Goal: Find specific page/section: Find specific page/section

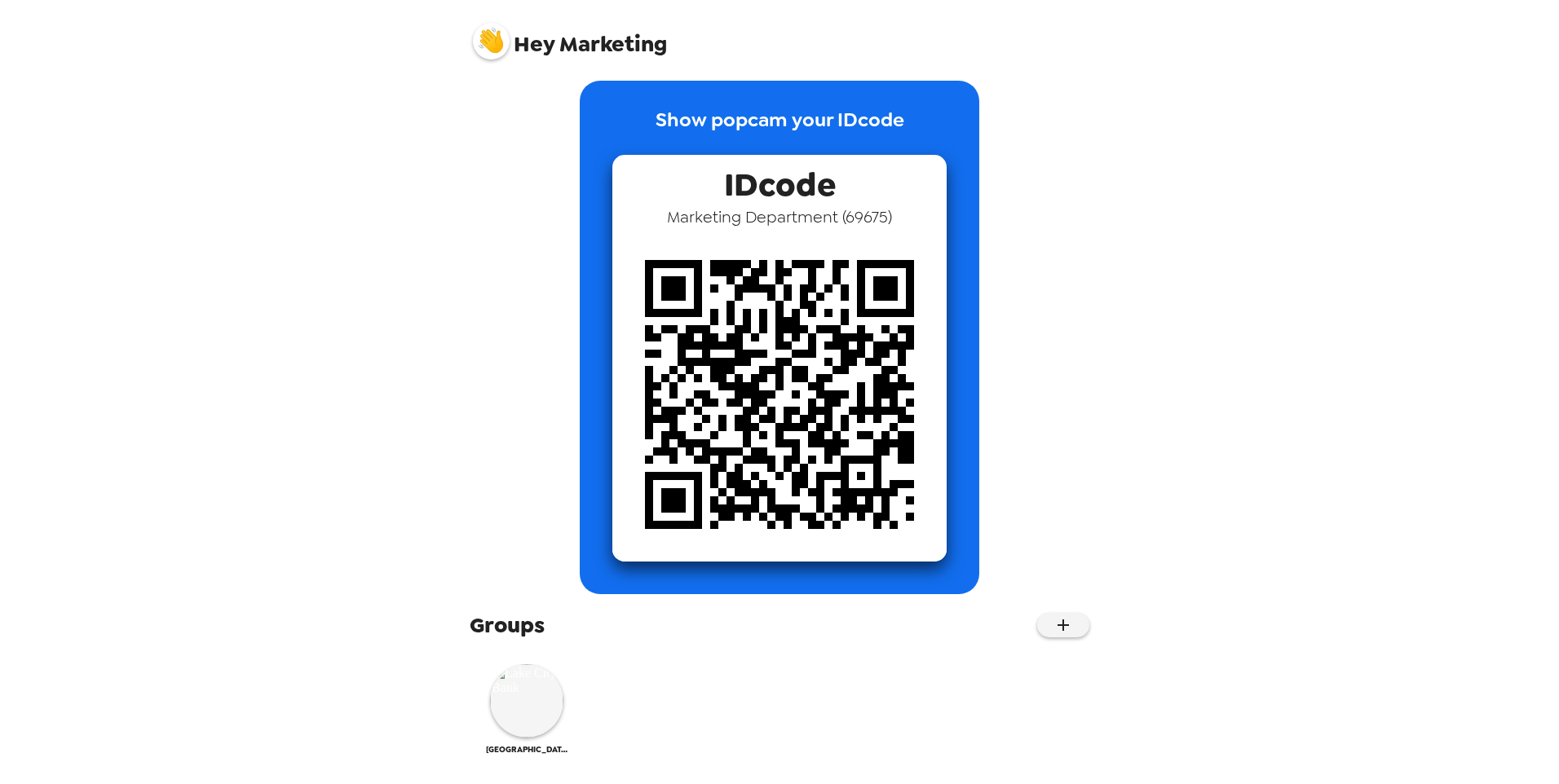
scroll to position [17, 0]
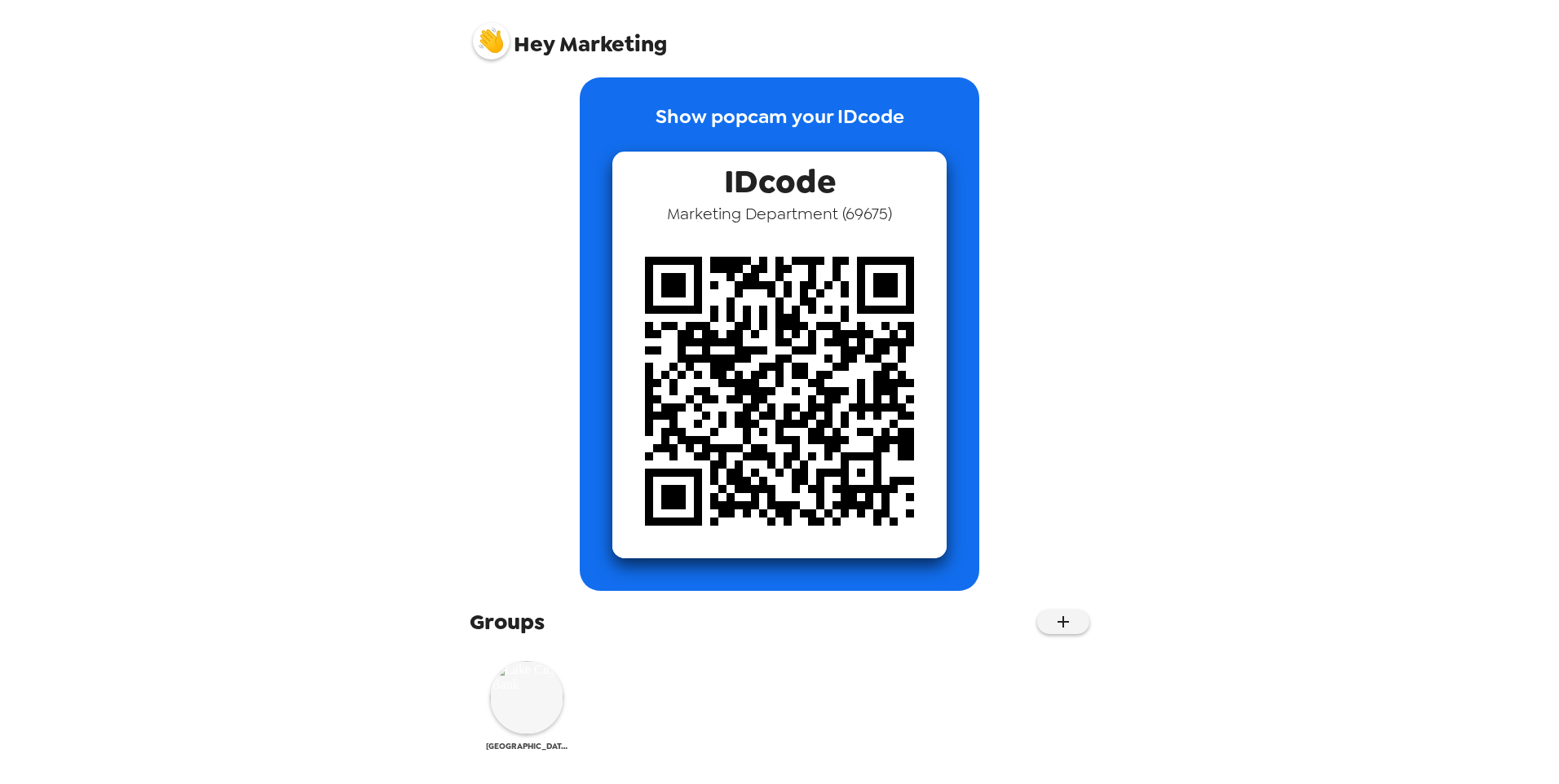
click at [539, 703] on img at bounding box center [526, 697] width 73 height 73
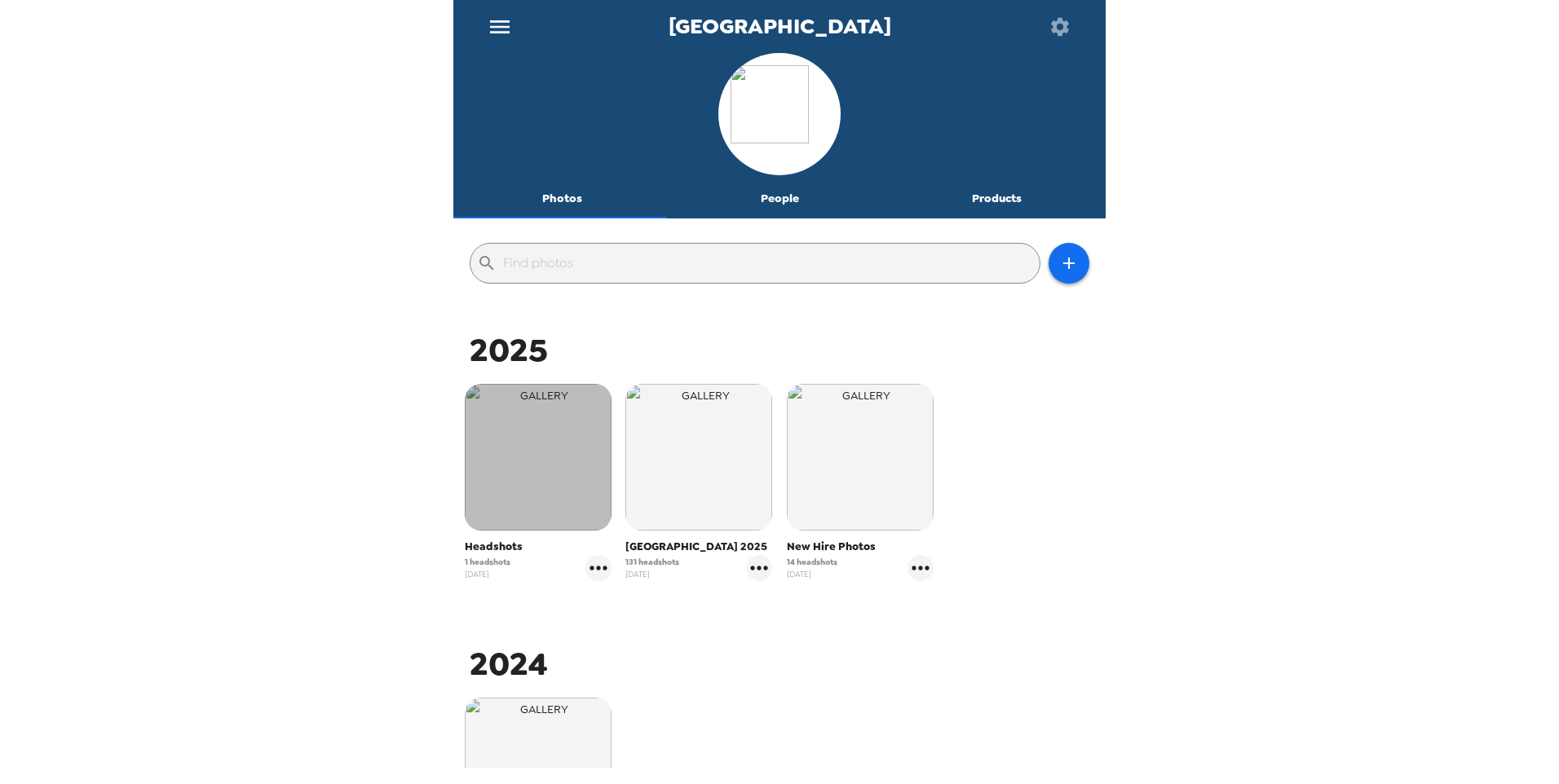
click at [569, 498] on img "button" at bounding box center [538, 457] width 147 height 147
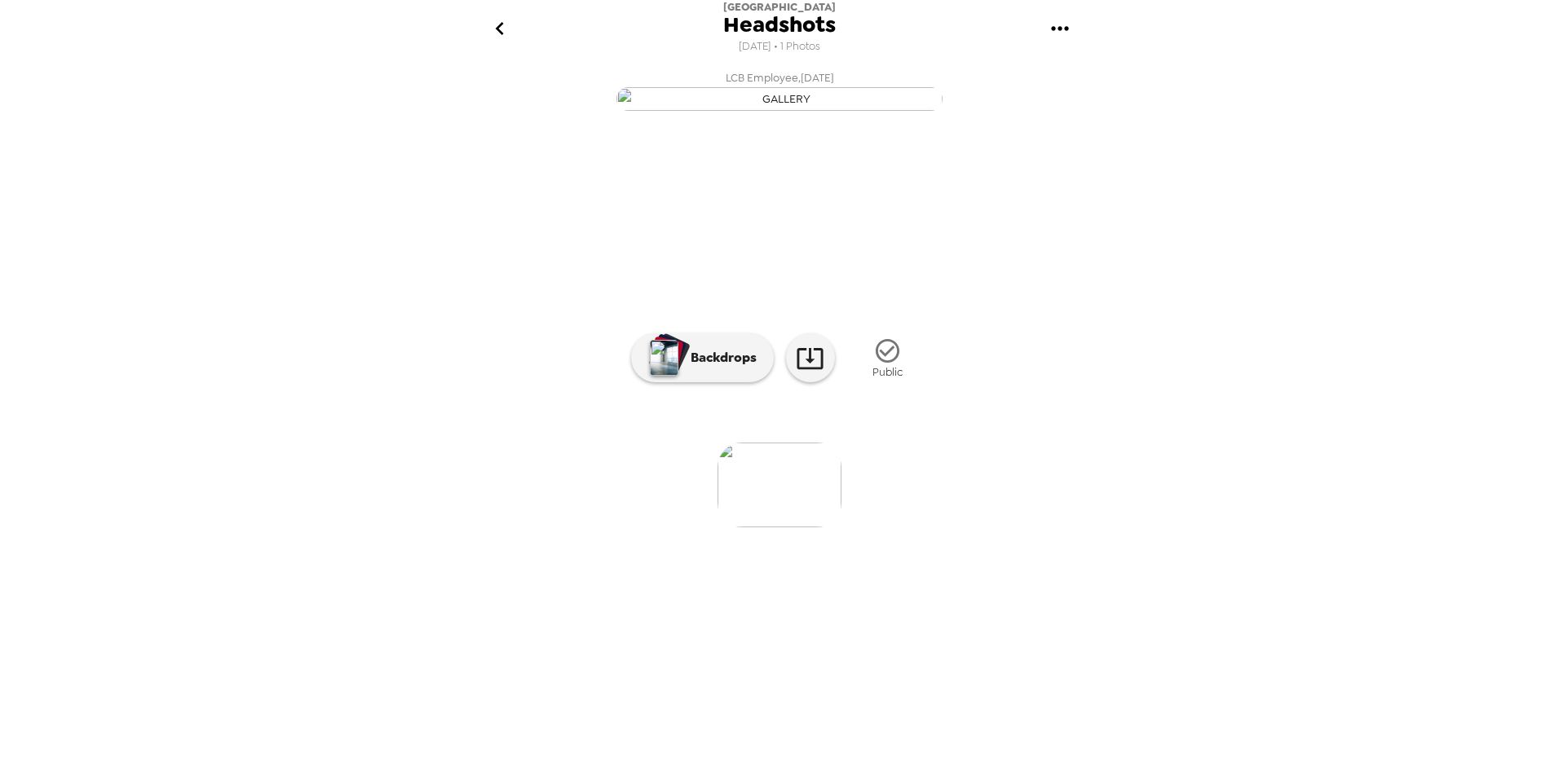
click at [499, 11] on button "go back" at bounding box center [499, 29] width 53 height 53
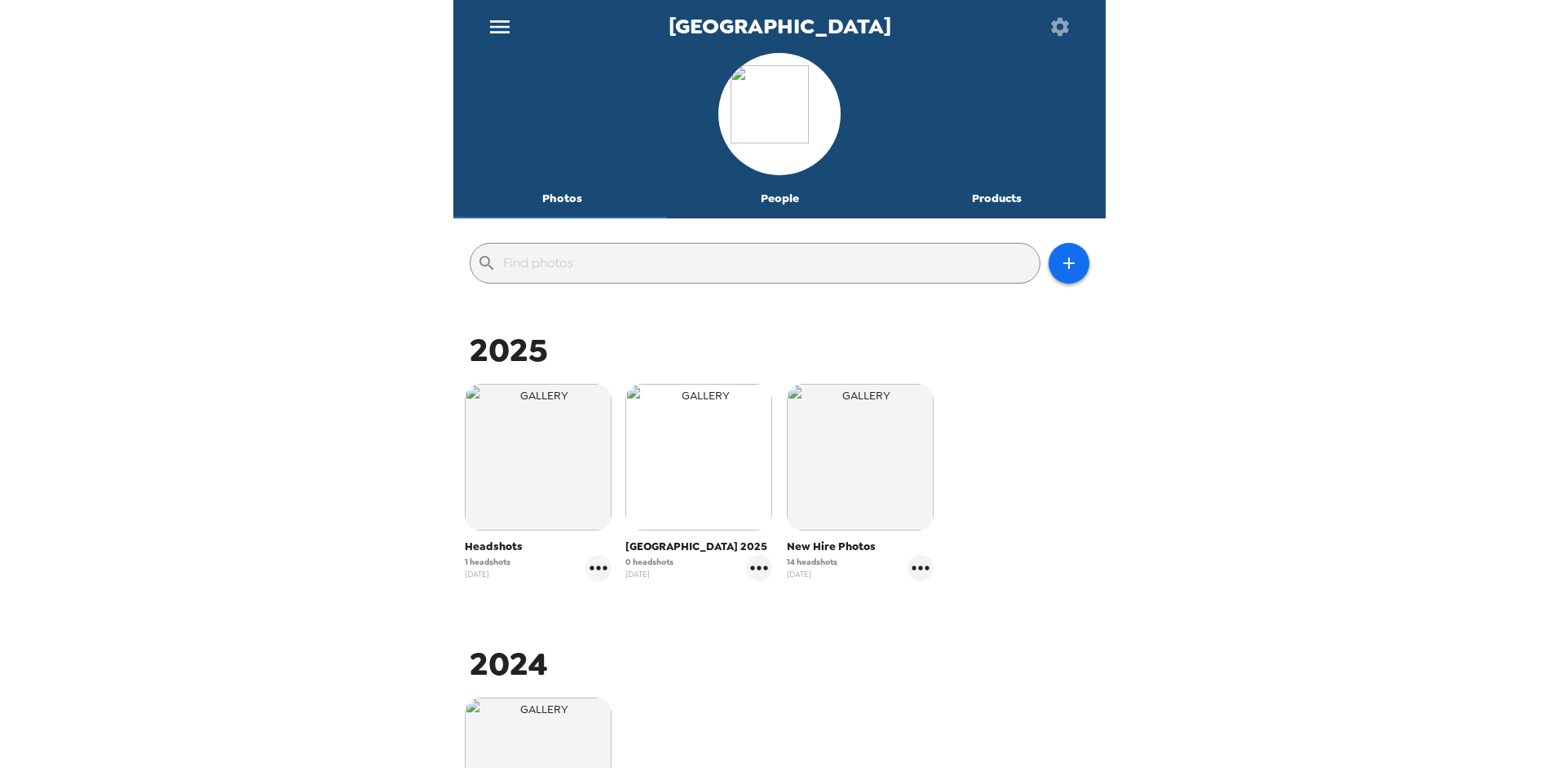
click at [690, 433] on img "button" at bounding box center [699, 457] width 147 height 147
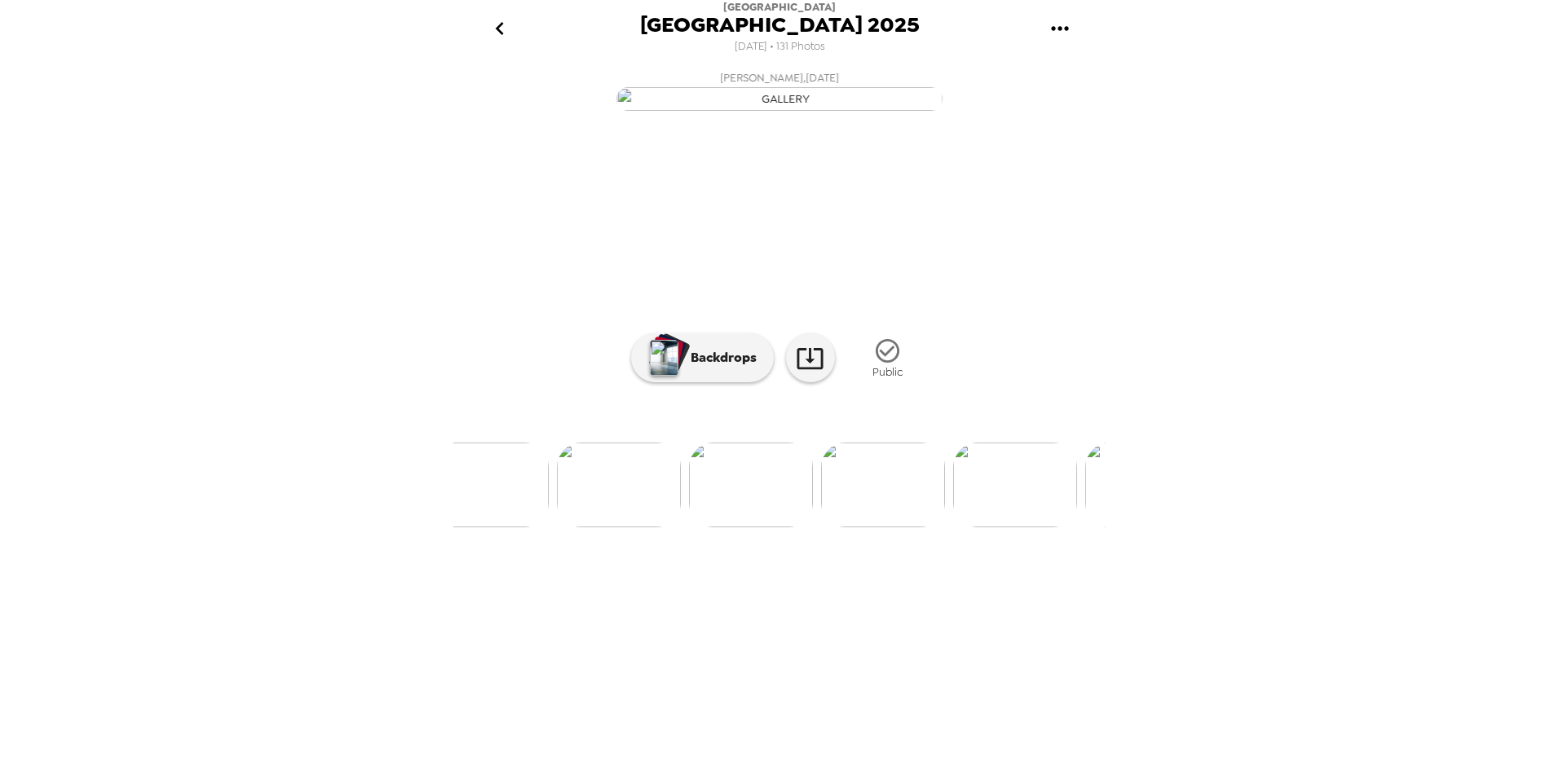
scroll to position [0, 9030]
click at [817, 372] on icon at bounding box center [809, 358] width 29 height 29
click at [466, 712] on div "Chloe Cole , 08-28-2025 LCB Employee , 08-28-2025 Melissa Blosser , 08-28-2025 …" at bounding box center [779, 421] width 652 height 714
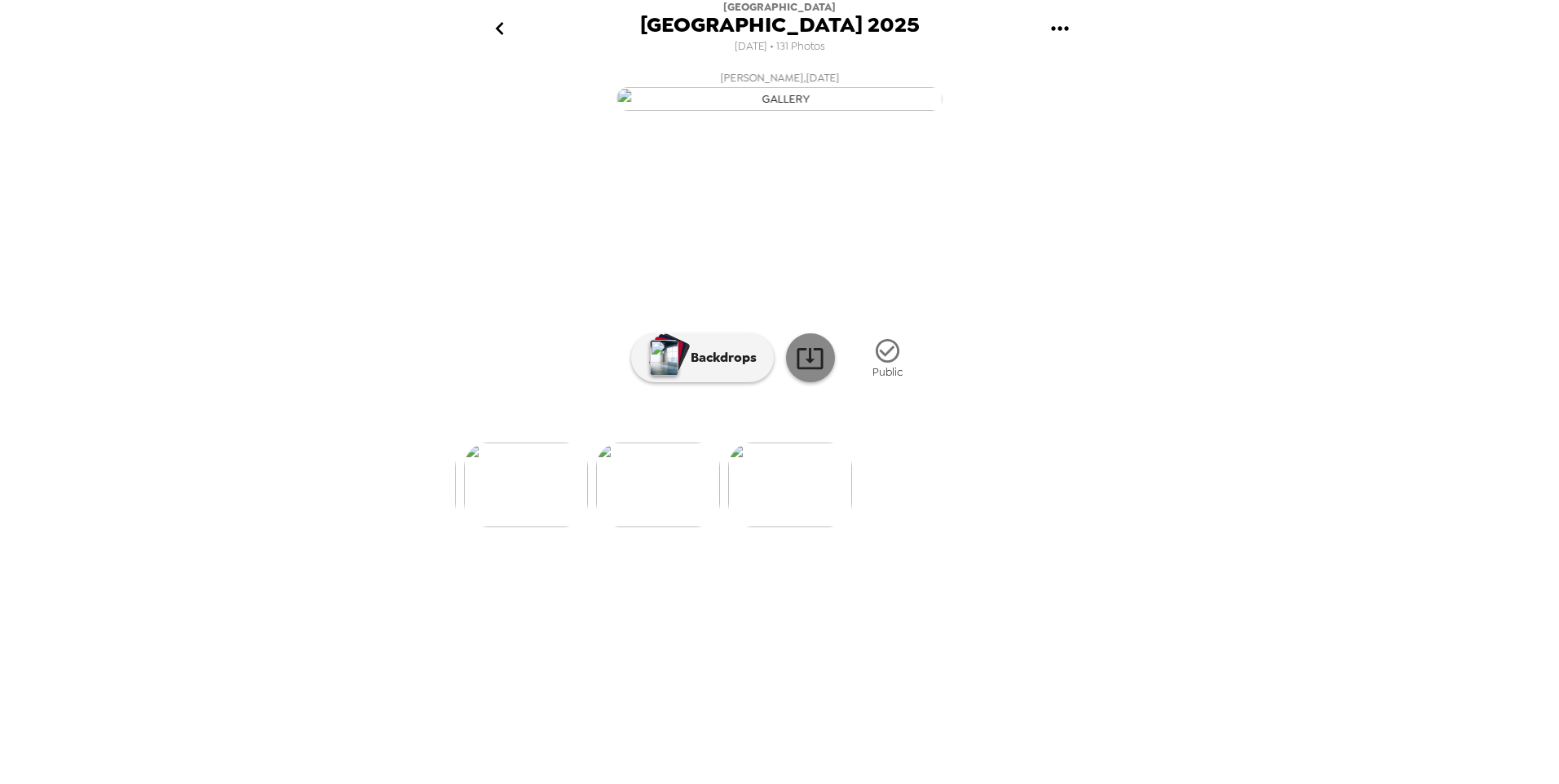
drag, startPoint x: 1443, startPoint y: 333, endPoint x: 808, endPoint y: 536, distance: 666.7
click at [808, 372] on icon at bounding box center [809, 358] width 29 height 29
click at [815, 369] on icon at bounding box center [809, 358] width 26 height 21
click at [568, 527] on img at bounding box center [543, 484] width 124 height 84
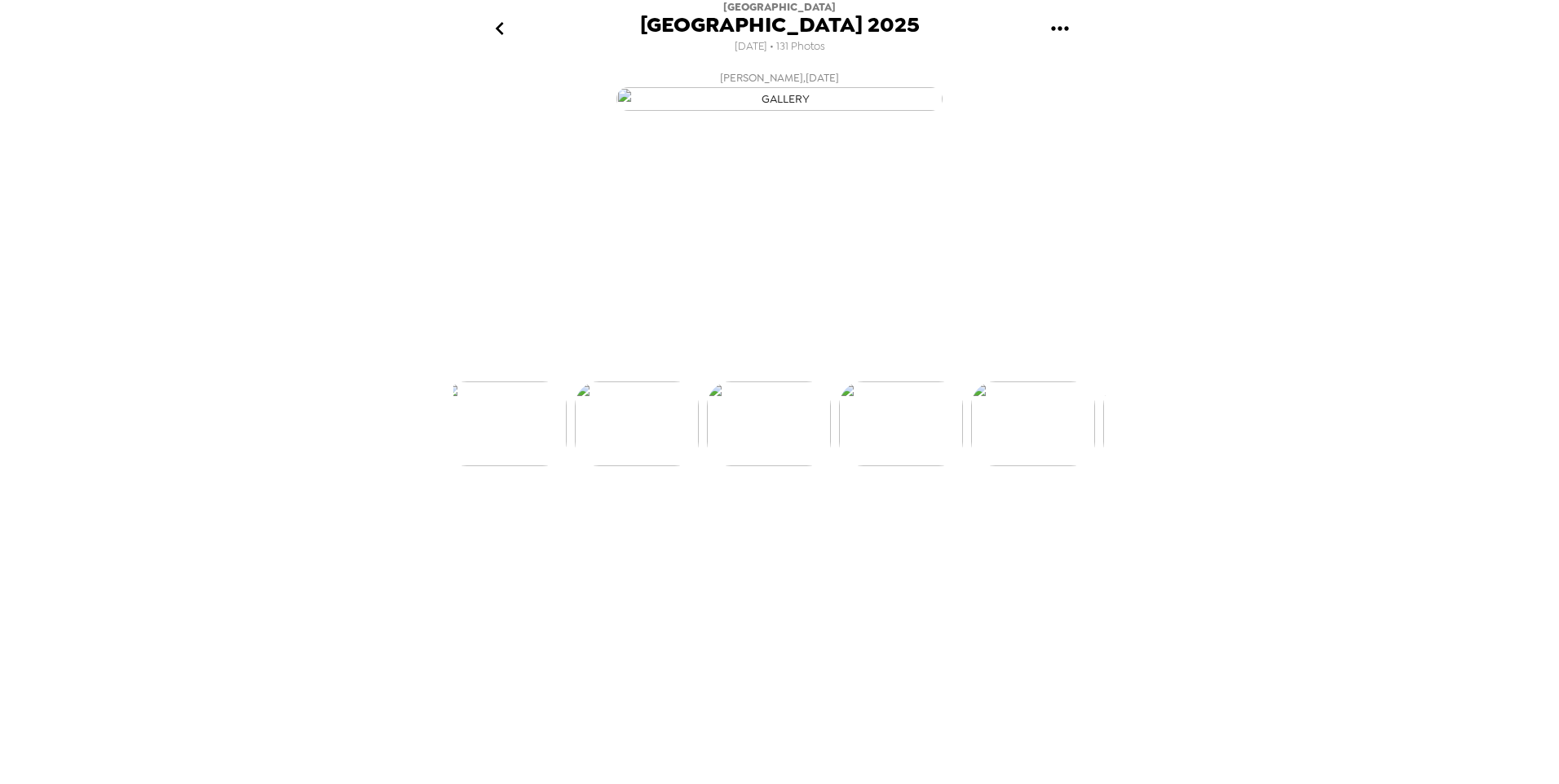
scroll to position [0, 16501]
click at [462, 712] on div "Chloe Cole , 08-28-2025 LCB Employee , 08-28-2025 Melissa Blosser , 08-28-2025 …" at bounding box center [779, 421] width 652 height 714
click at [909, 527] on img at bounding box center [928, 484] width 124 height 84
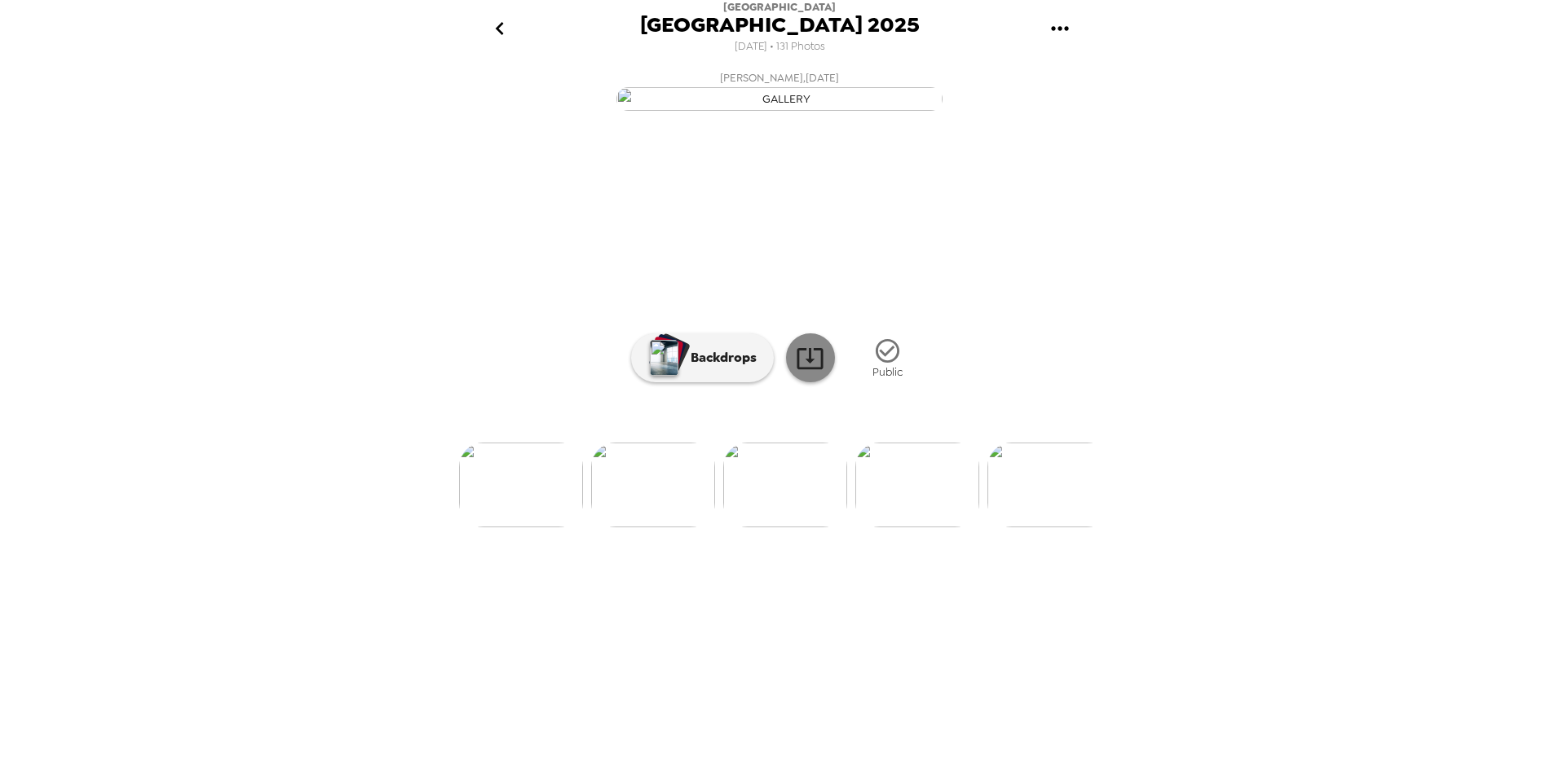
click at [812, 372] on icon at bounding box center [809, 358] width 29 height 29
click at [1310, 443] on div "Lake City Bank Town Hall 2025 8/13/2025 • 131 Photos Chloe Cole , 08-28-2025 LC…" at bounding box center [780, 392] width 1559 height 784
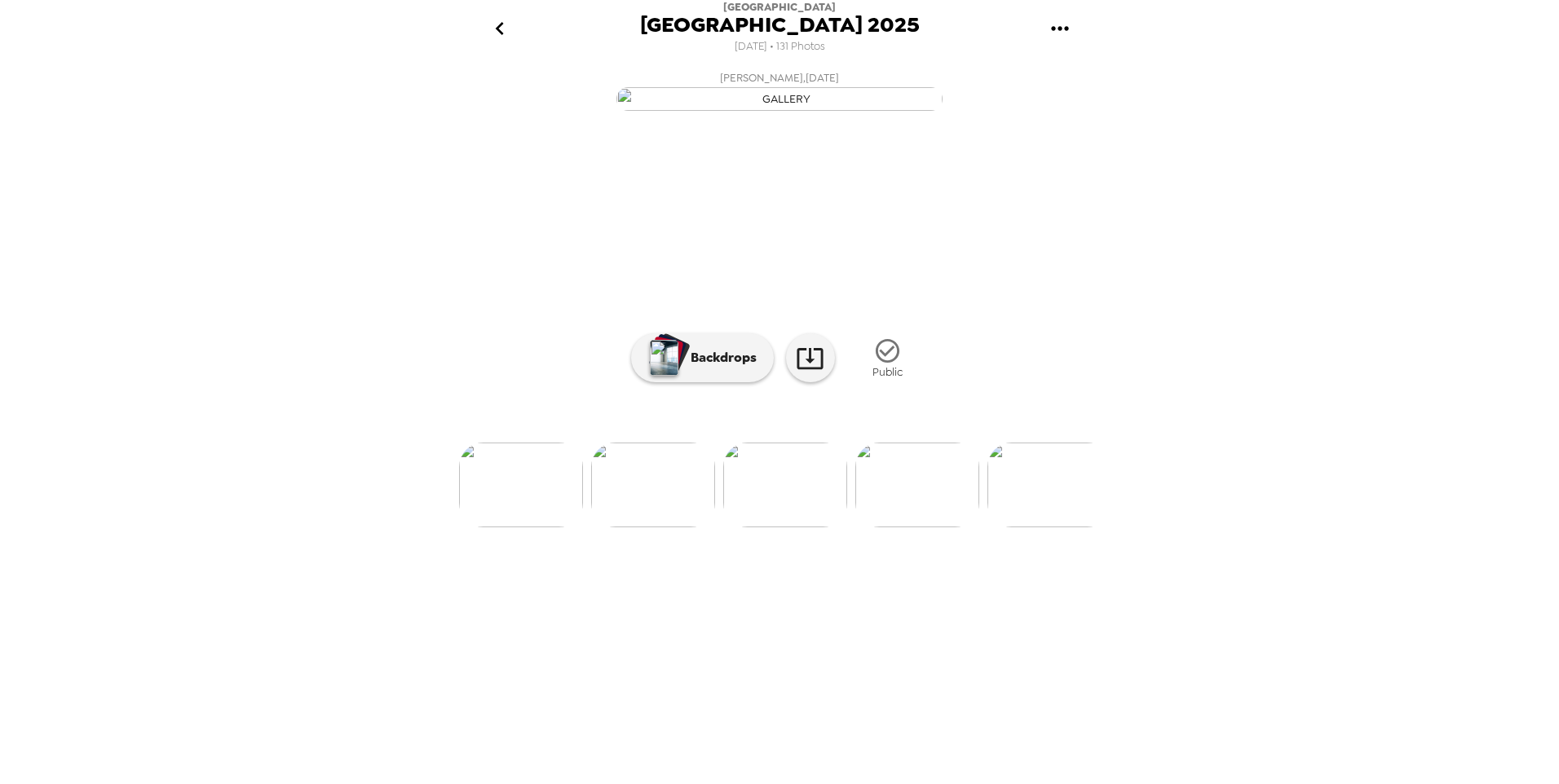
click at [1310, 443] on div "Lake City Bank Town Hall 2025 8/13/2025 • 131 Photos Chloe Cole , 08-28-2025 LC…" at bounding box center [780, 392] width 1559 height 784
drag, startPoint x: 1310, startPoint y: 443, endPoint x: 1237, endPoint y: 482, distance: 82.8
click at [1237, 482] on div "Lake City Bank Town Hall 2025 8/13/2025 • 131 Photos Chloe Cole , 08-28-2025 LC…" at bounding box center [780, 392] width 1559 height 784
click at [511, 32] on icon "go back" at bounding box center [499, 29] width 26 height 26
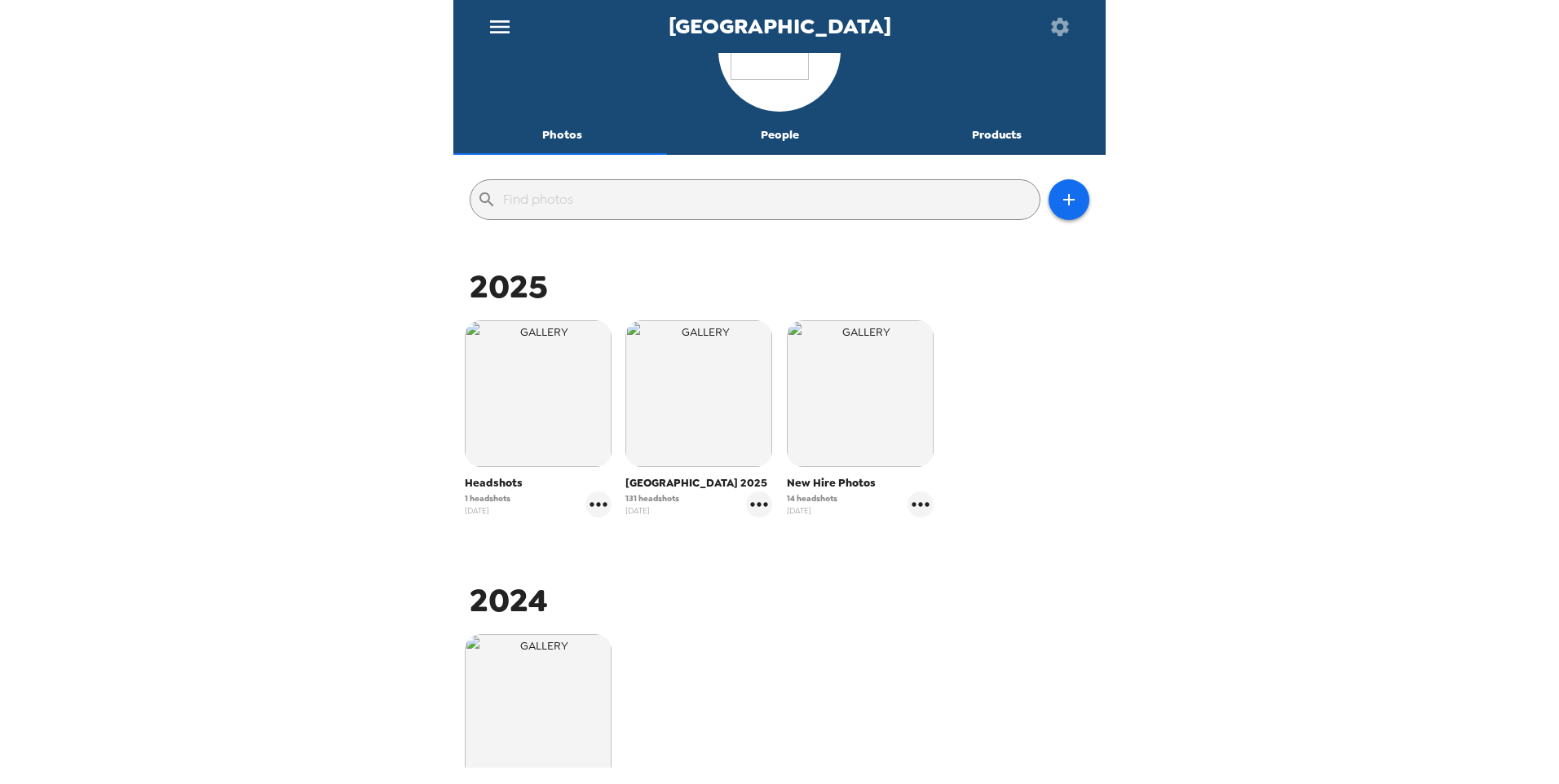
scroll to position [163, 0]
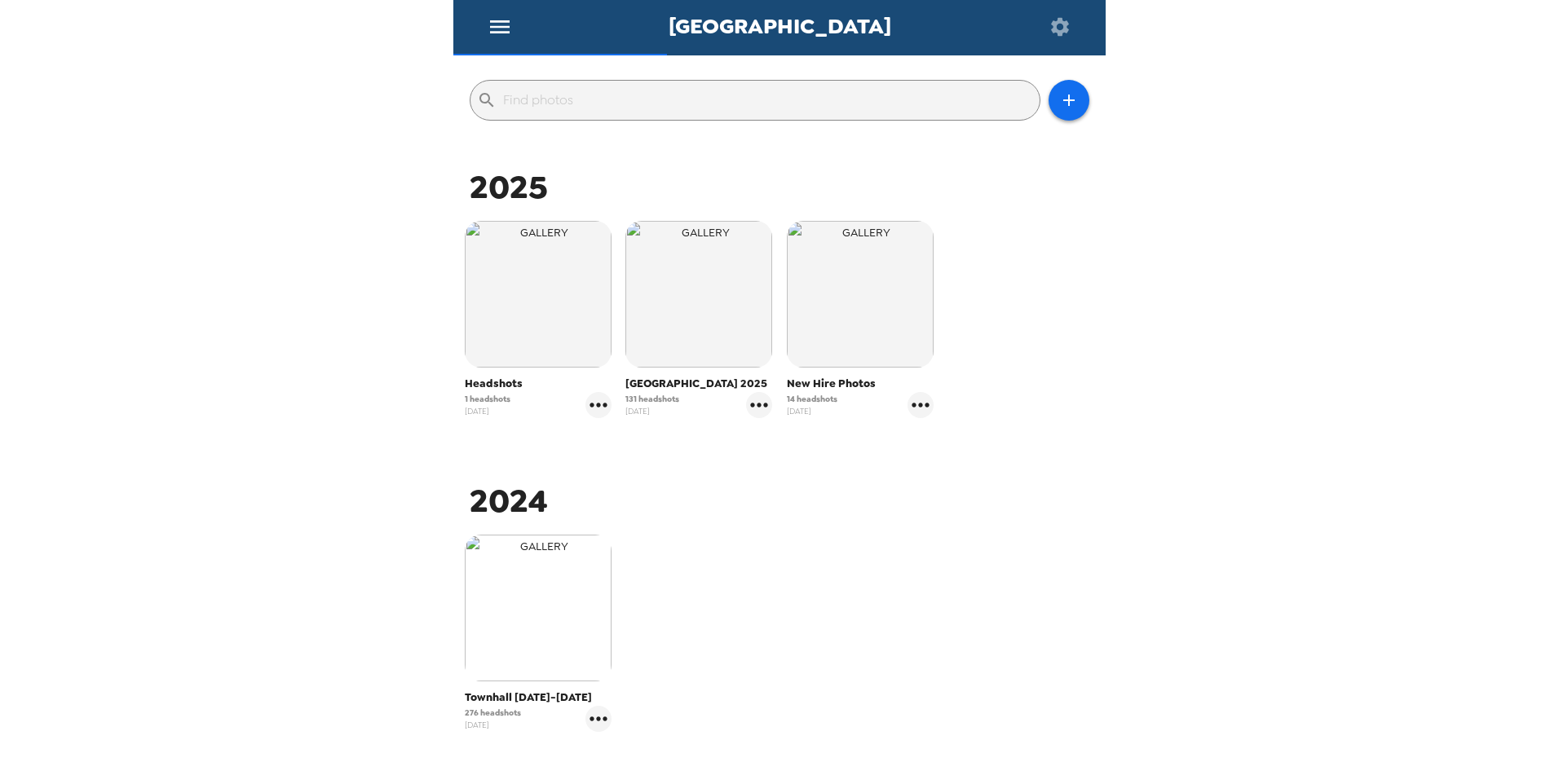
click at [571, 635] on img "button" at bounding box center [538, 608] width 147 height 147
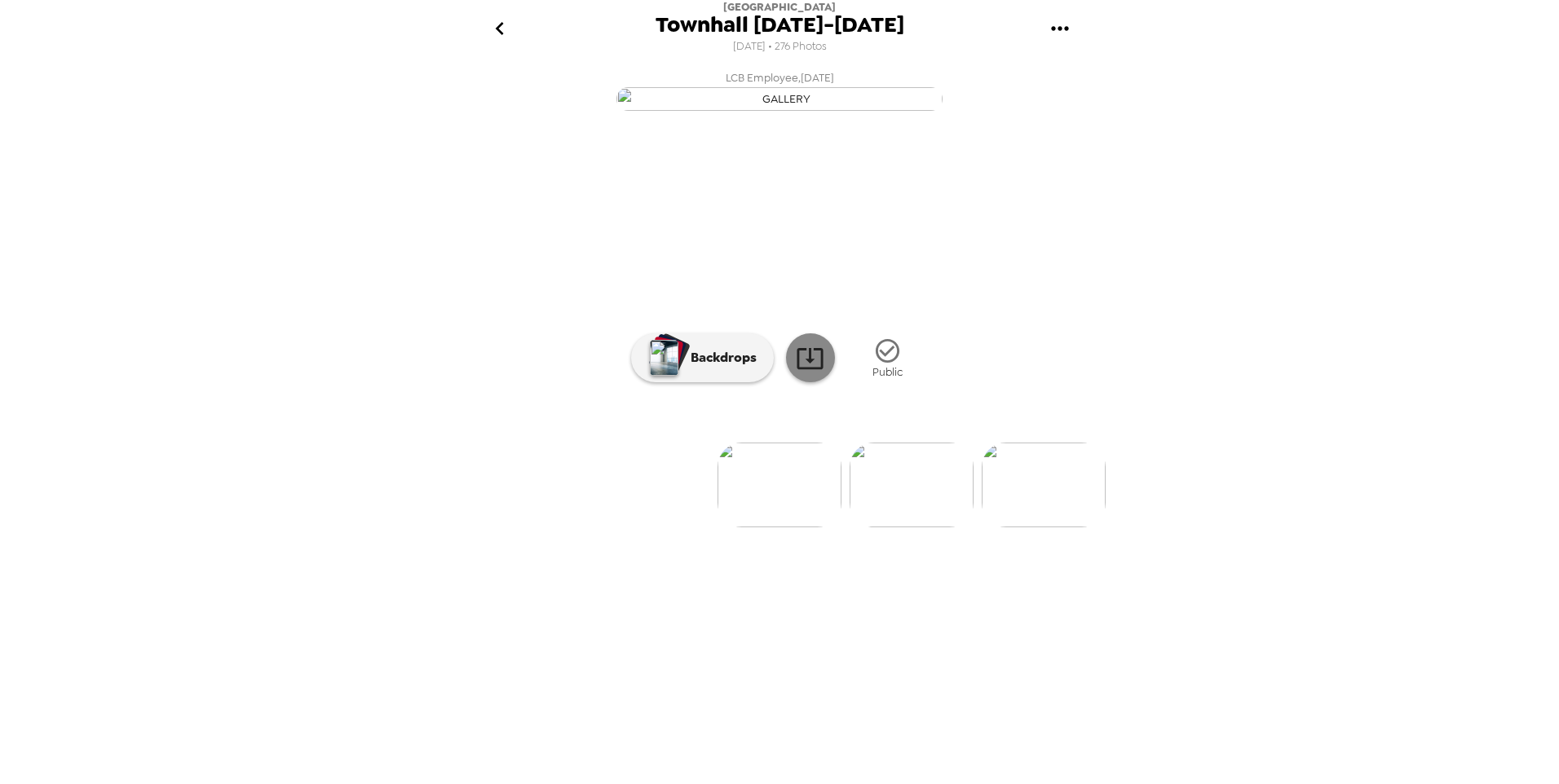
click at [832, 382] on link at bounding box center [810, 357] width 49 height 49
click at [712, 527] on img at bounding box center [700, 484] width 124 height 84
click at [814, 372] on icon at bounding box center [809, 358] width 29 height 29
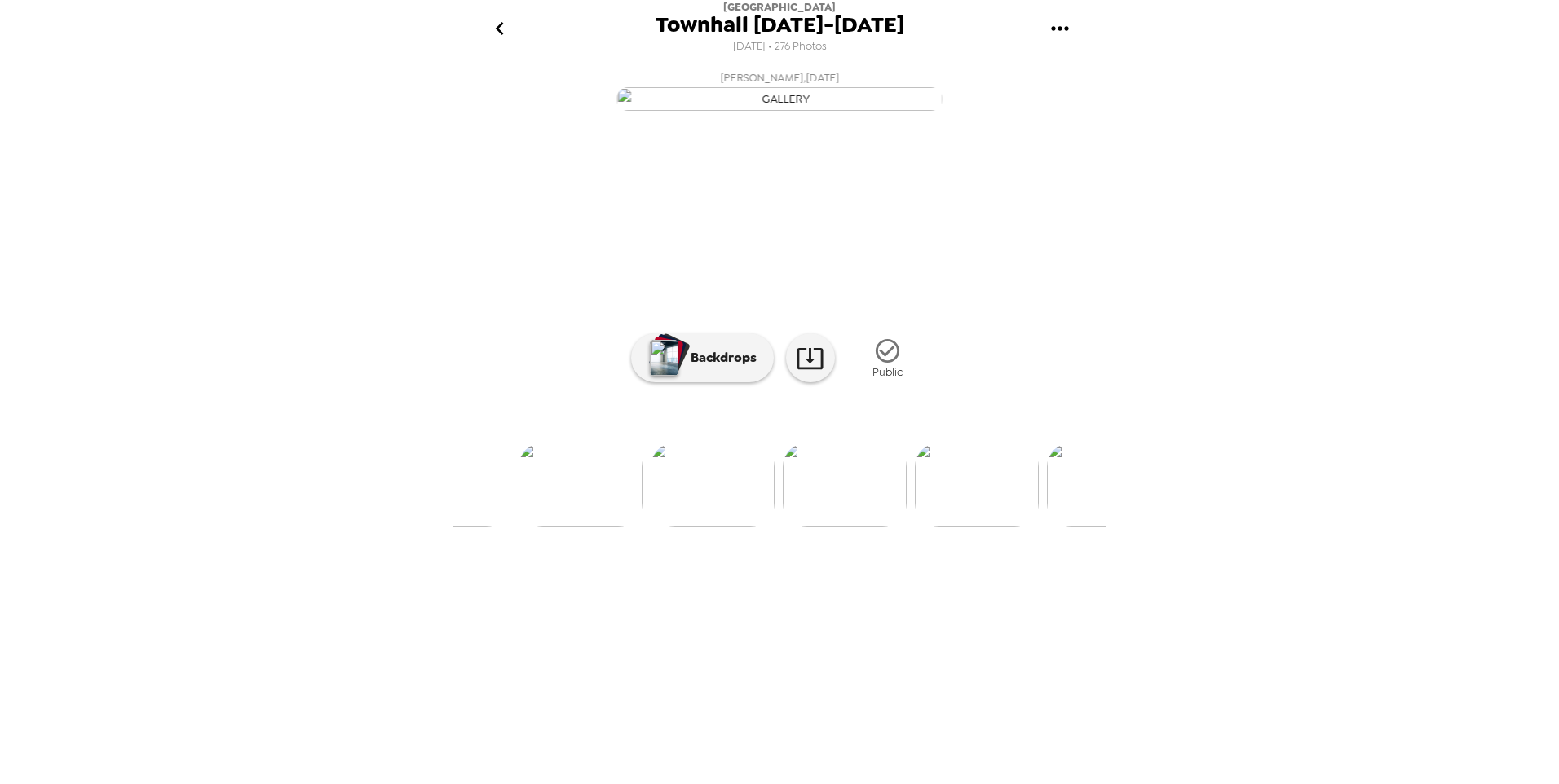
scroll to position [0, 19317]
click at [827, 382] on link at bounding box center [810, 357] width 49 height 49
click at [883, 527] on img at bounding box center [878, 484] width 124 height 84
click at [707, 527] on img at bounding box center [702, 484] width 124 height 84
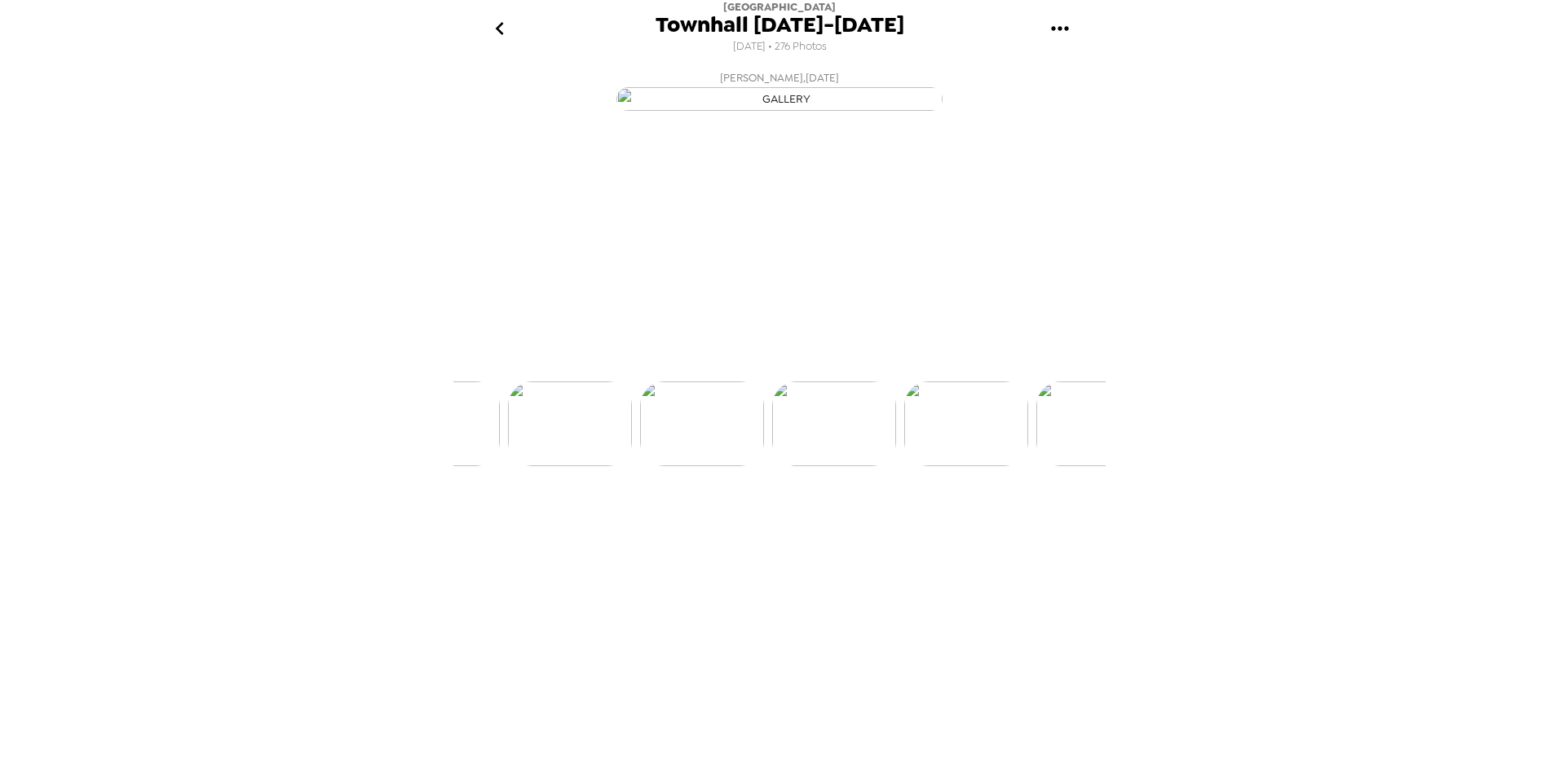
scroll to position [0, 22447]
click at [1095, 527] on img at bounding box center [1049, 484] width 124 height 84
click at [633, 527] on img at bounding box center [610, 484] width 124 height 84
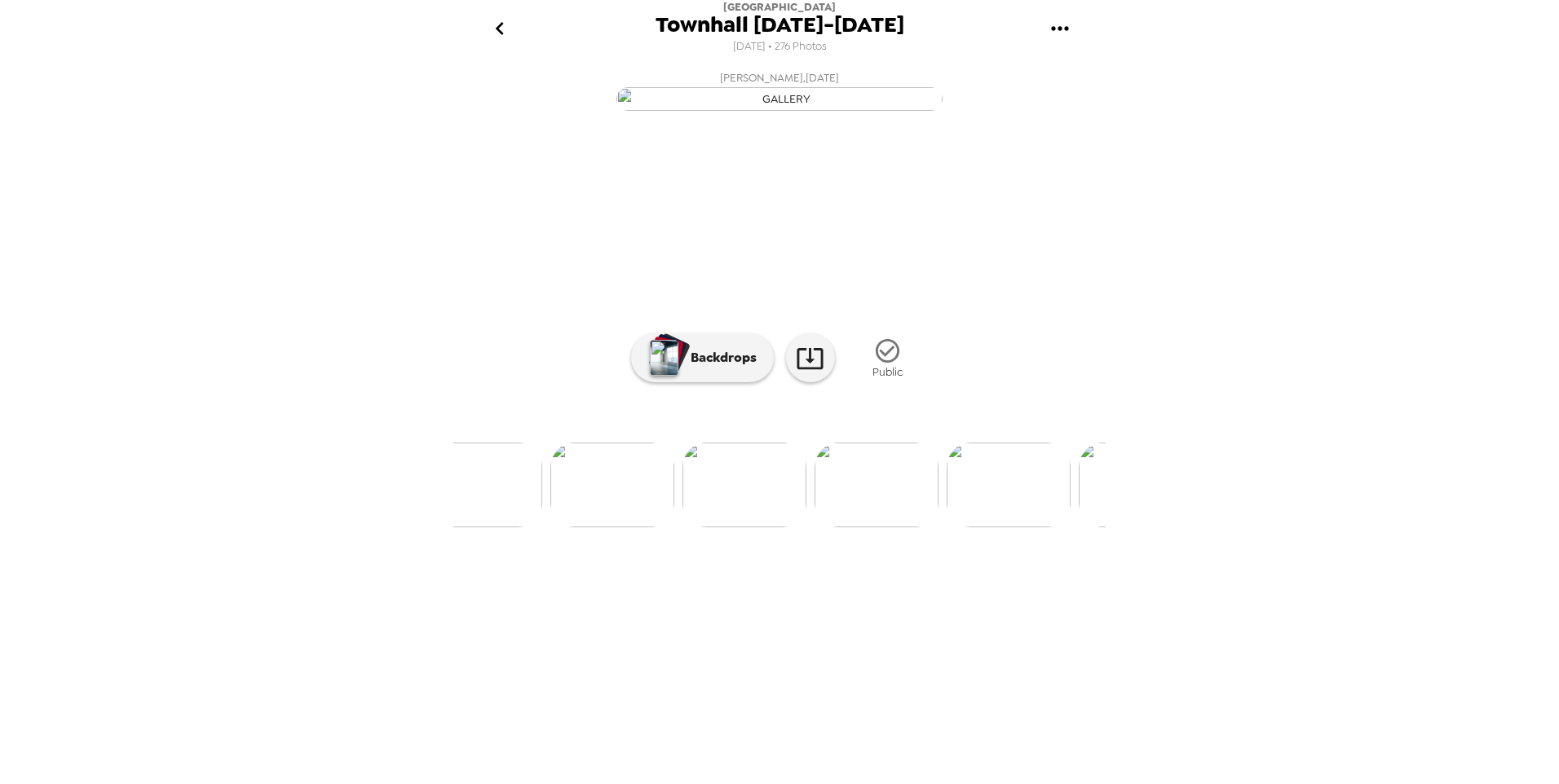
click at [616, 527] on img at bounding box center [612, 484] width 124 height 84
click at [801, 369] on icon at bounding box center [809, 358] width 26 height 21
click at [500, 41] on icon "go back" at bounding box center [499, 29] width 26 height 26
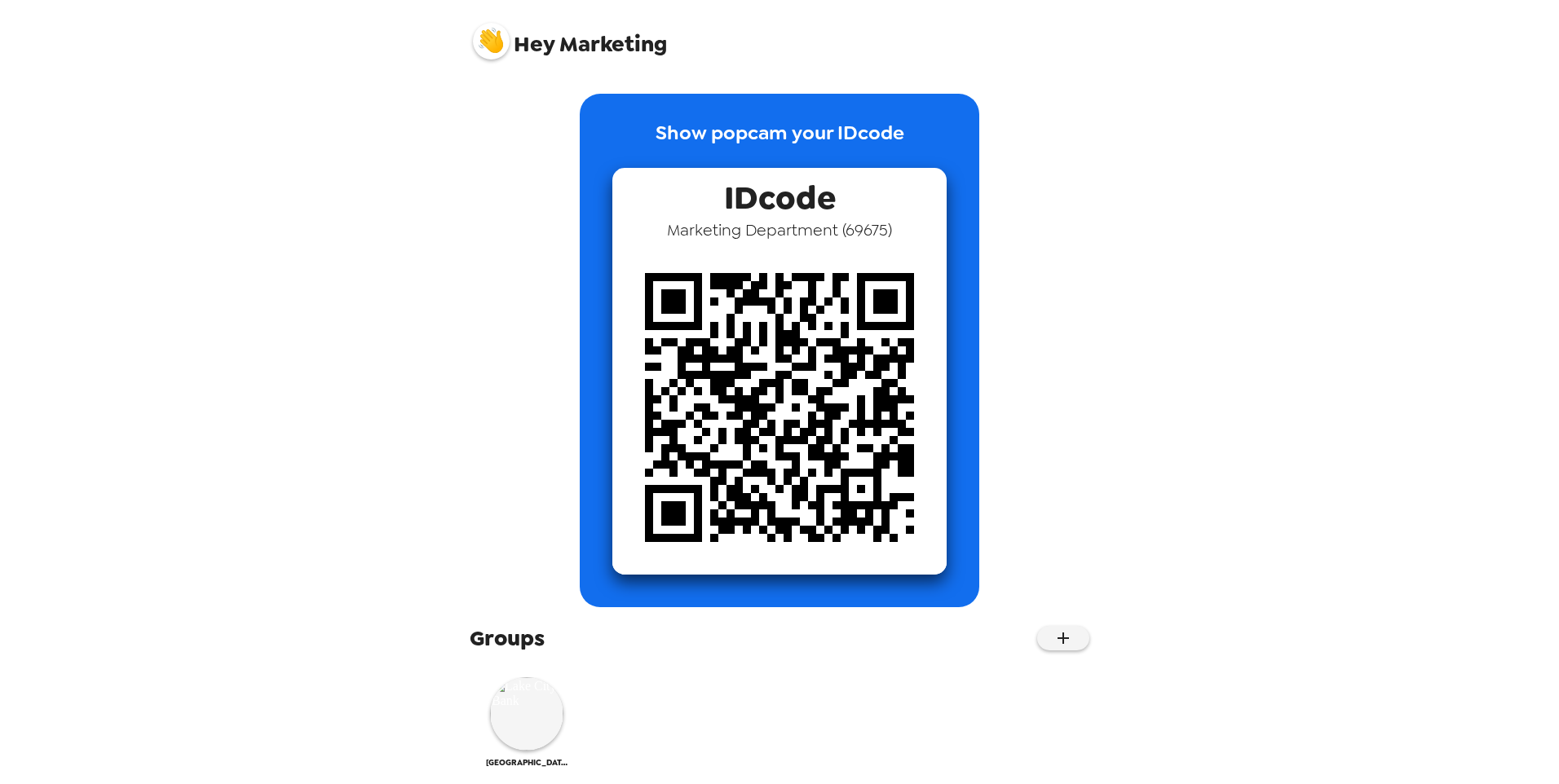
click at [1339, 442] on div "Hey Marketing Show popcam your IDcode IDcode Marketing Department ( 69675 ) Gro…" at bounding box center [780, 392] width 1559 height 784
click at [1344, 536] on div "Hey Marketing Show popcam your IDcode IDcode Marketing Department ( 69675 ) Gro…" at bounding box center [780, 392] width 1559 height 784
